Goal: Task Accomplishment & Management: Complete application form

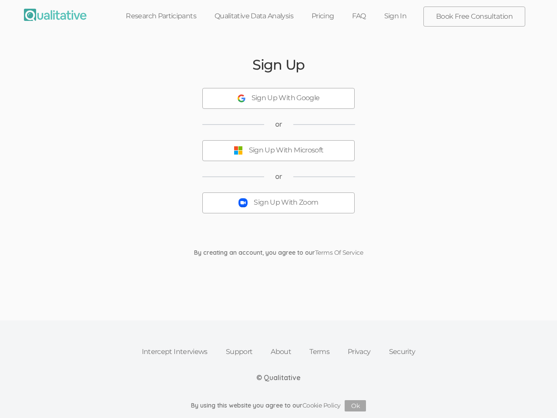
click at [279, 209] on button "Sign Up With Zoom" at bounding box center [278, 202] width 152 height 21
click at [279, 98] on div "Sign Up With Google" at bounding box center [286, 98] width 68 height 10
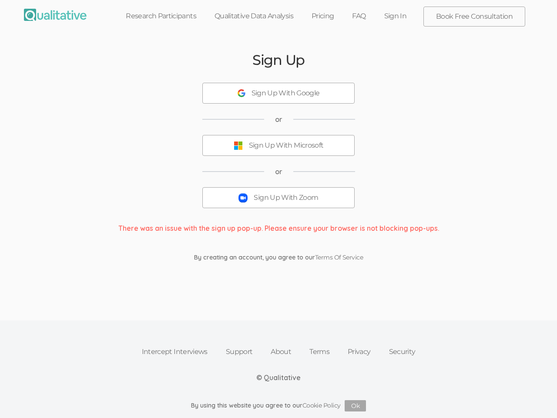
click at [279, 151] on button "Sign Up With Microsoft" at bounding box center [278, 145] width 152 height 21
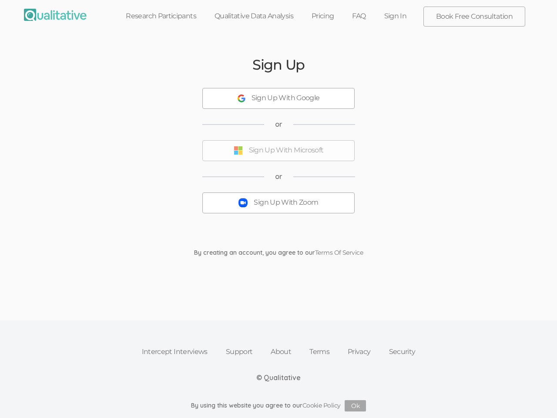
click at [279, 203] on div "Sign Up With Zoom" at bounding box center [286, 203] width 64 height 10
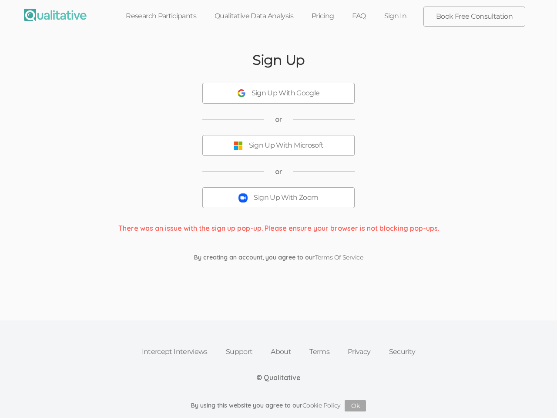
click at [356, 406] on button "Ok" at bounding box center [355, 405] width 21 height 11
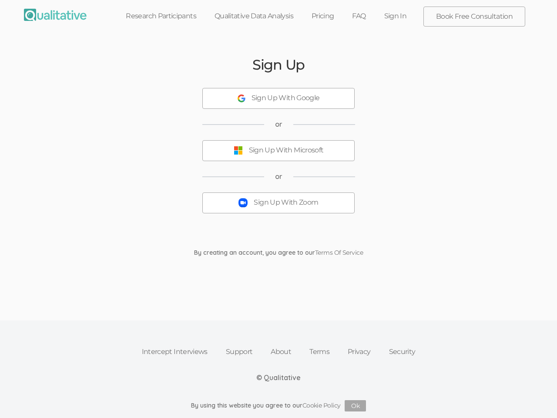
click at [279, 209] on button "Sign Up With Zoom" at bounding box center [278, 202] width 152 height 21
click at [279, 98] on div "Sign Up With Google" at bounding box center [286, 98] width 68 height 10
click at [279, 151] on div "Sign Up With Microsoft" at bounding box center [286, 150] width 75 height 10
